Goal: Information Seeking & Learning: Check status

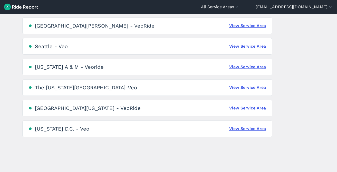
scroll to position [360, 0]
click at [243, 129] on link "View Service Area" at bounding box center [248, 128] width 37 height 6
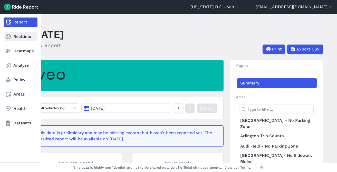
click at [23, 36] on link "Realtime" at bounding box center [21, 36] width 34 height 9
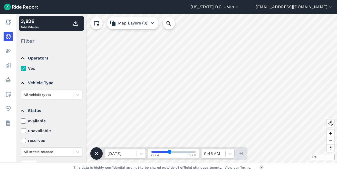
click at [23, 121] on use at bounding box center [23, 121] width 3 height 3
click at [21, 121] on input "available" at bounding box center [21, 119] width 0 height 3
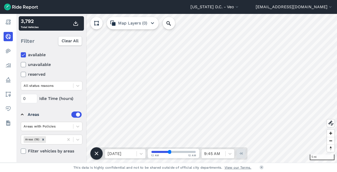
scroll to position [66, 0]
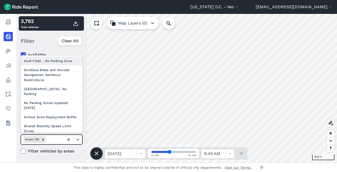
click at [52, 141] on div at bounding box center [54, 139] width 15 height 6
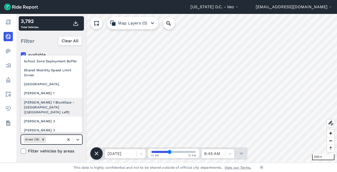
scroll to position [68, 0]
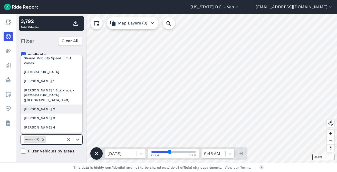
click at [33, 104] on div "[PERSON_NAME] 2" at bounding box center [52, 108] width 62 height 9
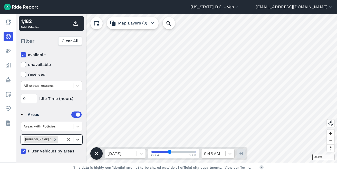
click at [59, 139] on div at bounding box center [60, 139] width 2 height 6
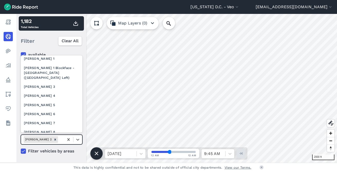
scroll to position [93, 0]
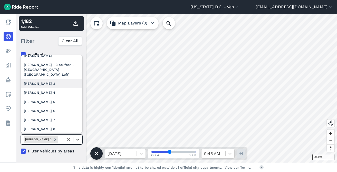
click at [33, 79] on div "[PERSON_NAME] 3" at bounding box center [52, 83] width 62 height 9
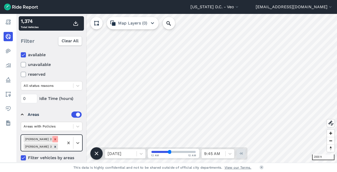
click at [53, 139] on icon "Remove Ward 2" at bounding box center [55, 139] width 4 height 4
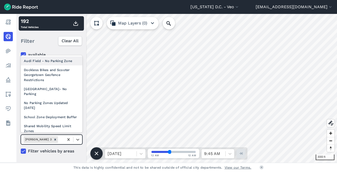
click at [59, 139] on div at bounding box center [60, 139] width 2 height 6
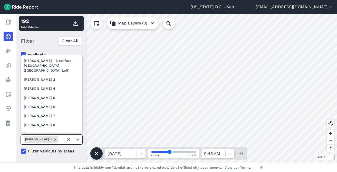
scroll to position [98, 0]
click at [31, 120] on div "[PERSON_NAME] 8" at bounding box center [52, 124] width 62 height 9
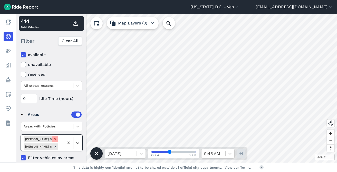
click at [53, 139] on icon "Remove Ward 3" at bounding box center [55, 139] width 4 height 4
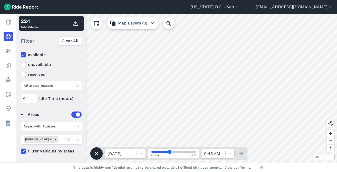
click at [59, 139] on div at bounding box center [60, 139] width 2 height 6
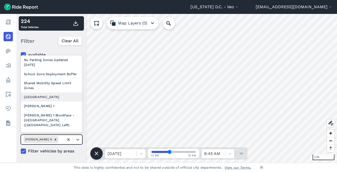
scroll to position [49, 0]
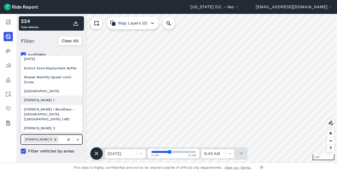
click at [34, 95] on div "[PERSON_NAME] 1" at bounding box center [52, 99] width 62 height 9
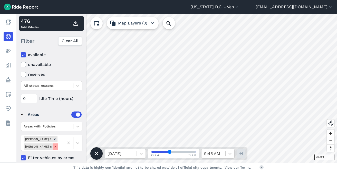
click at [57, 145] on icon "Remove Ward 8" at bounding box center [56, 147] width 4 height 4
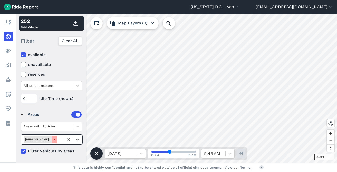
click at [53, 139] on icon "Remove Ward 1" at bounding box center [55, 140] width 4 height 4
click at [38, 138] on div "Areas (19)" at bounding box center [32, 139] width 17 height 6
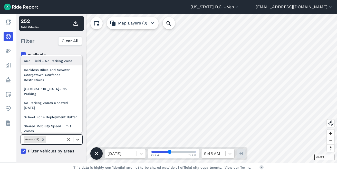
click at [53, 139] on div at bounding box center [54, 139] width 15 height 6
click at [58, 140] on div at bounding box center [54, 139] width 15 height 6
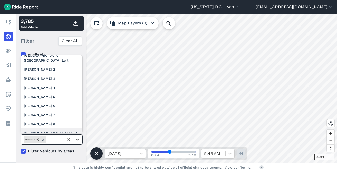
scroll to position [107, 0]
click at [44, 65] on div "[PERSON_NAME] 2" at bounding box center [52, 69] width 62 height 9
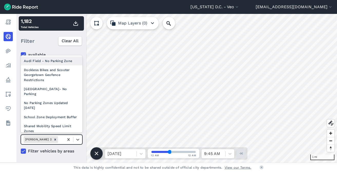
click at [59, 140] on div at bounding box center [60, 139] width 2 height 6
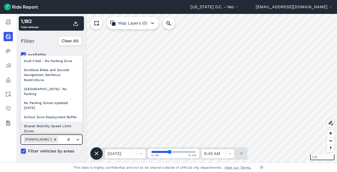
scroll to position [116, 0]
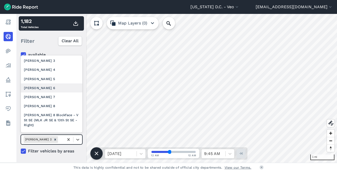
click at [36, 83] on div "[PERSON_NAME] 6" at bounding box center [52, 87] width 62 height 9
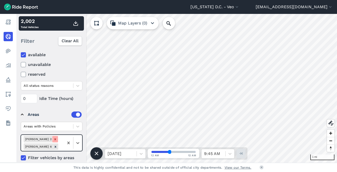
click at [54, 139] on icon "Remove Ward 2" at bounding box center [55, 139] width 2 height 2
